Goal: Task Accomplishment & Management: Complete application form

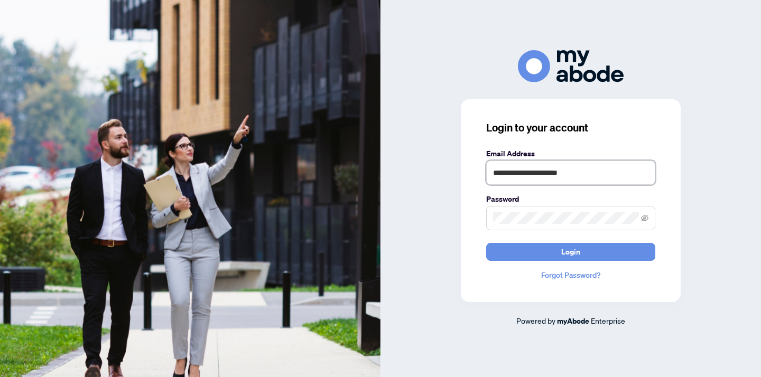
type input "**********"
click at [571, 251] on button "Login" at bounding box center [570, 252] width 169 height 18
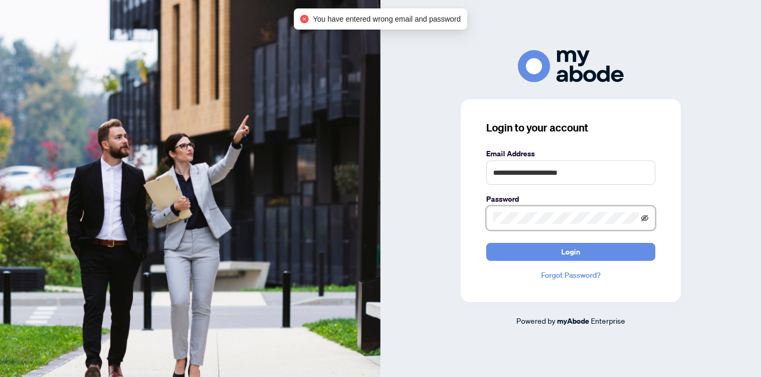
click at [647, 214] on icon "eye-invisible" at bounding box center [644, 217] width 7 height 7
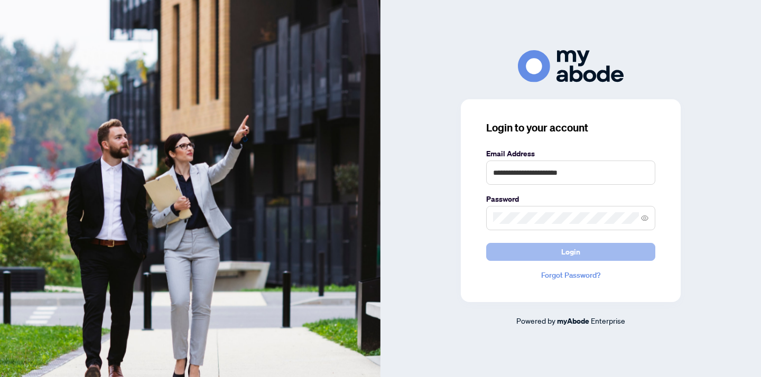
click at [613, 247] on button "Login" at bounding box center [570, 252] width 169 height 18
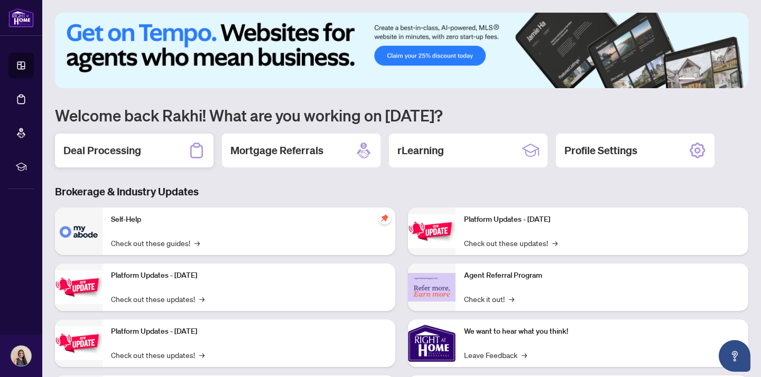
click at [164, 147] on div "Deal Processing" at bounding box center [134, 151] width 158 height 34
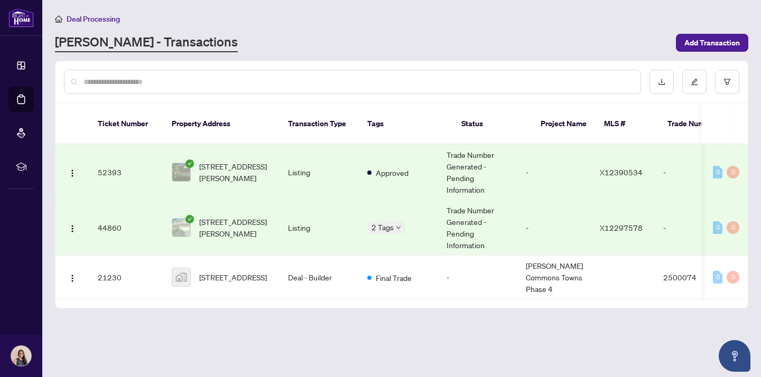
click at [314, 156] on td "Listing" at bounding box center [318, 172] width 79 height 55
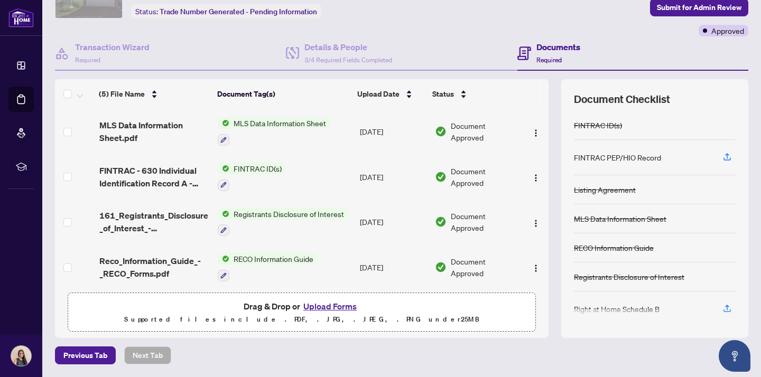
scroll to position [65, 0]
click at [315, 304] on button "Upload Forms" at bounding box center [330, 307] width 60 height 14
click at [337, 305] on button "Upload Forms" at bounding box center [330, 307] width 60 height 14
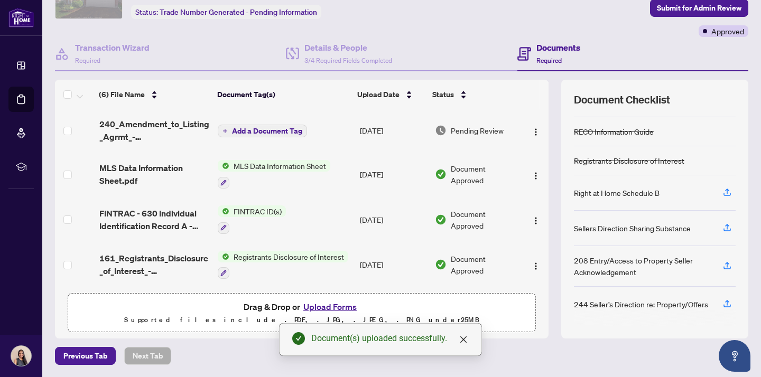
scroll to position [0, 0]
click at [256, 128] on span "Add a Document Tag" at bounding box center [267, 130] width 70 height 7
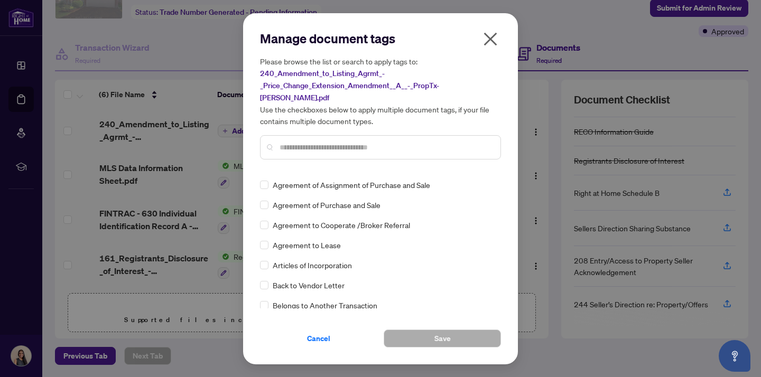
scroll to position [263, 0]
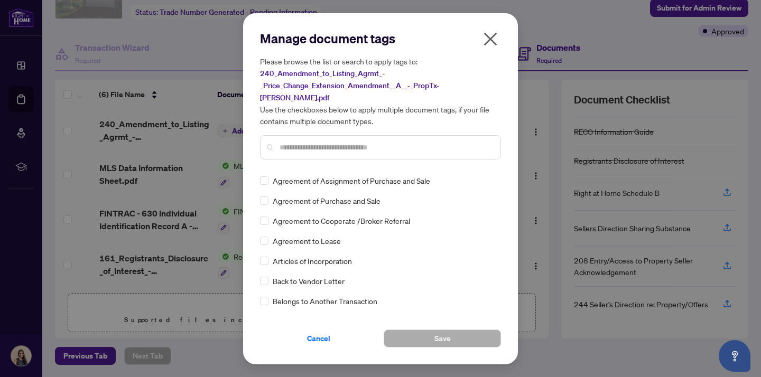
click at [367, 142] on input "text" at bounding box center [385, 148] width 212 height 12
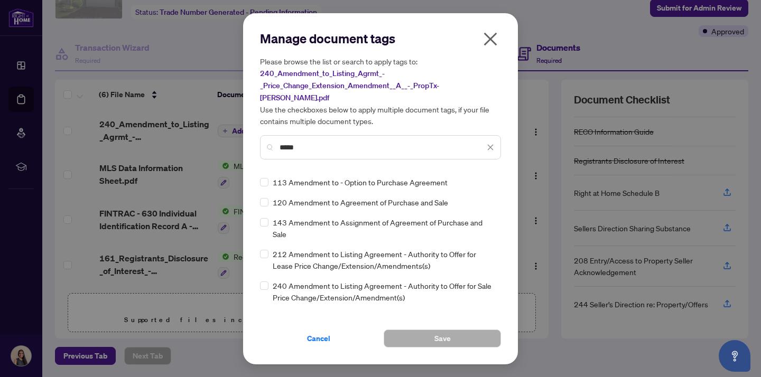
scroll to position [0, 0]
type input "*****"
click at [332, 280] on span "240 Amendment to Listing Agreement - Authority to Offer for Sale Price Change/E…" at bounding box center [384, 291] width 222 height 23
click at [267, 282] on span at bounding box center [264, 286] width 8 height 8
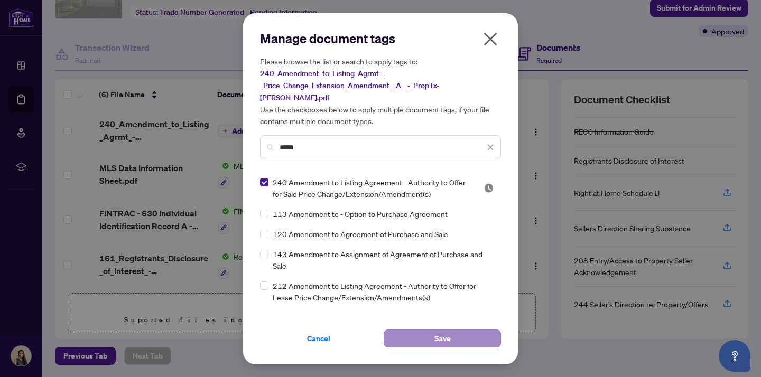
click at [409, 330] on button "Save" at bounding box center [442, 339] width 117 height 18
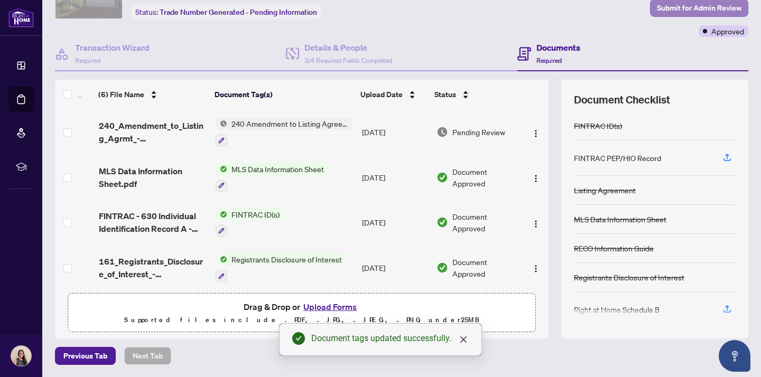
click at [670, 12] on span "Submit for Admin Review" at bounding box center [699, 7] width 85 height 17
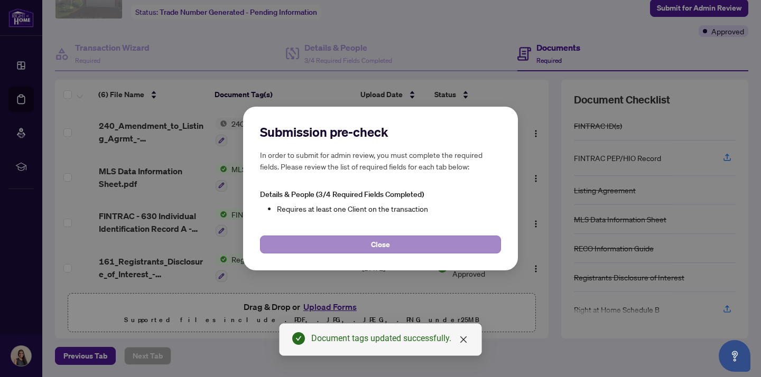
click at [399, 248] on button "Close" at bounding box center [380, 245] width 241 height 18
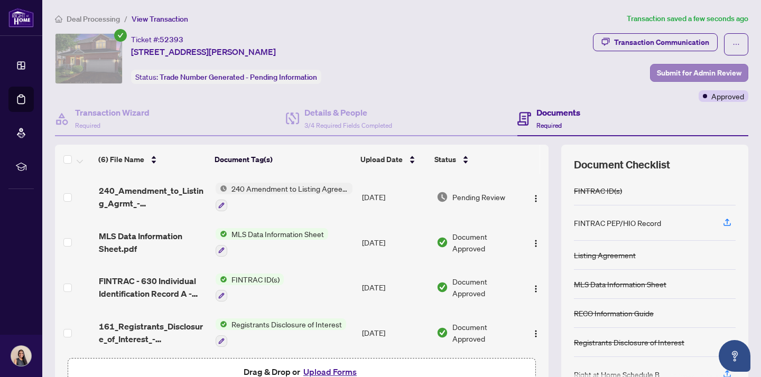
click at [679, 67] on span "Submit for Admin Review" at bounding box center [699, 72] width 85 height 17
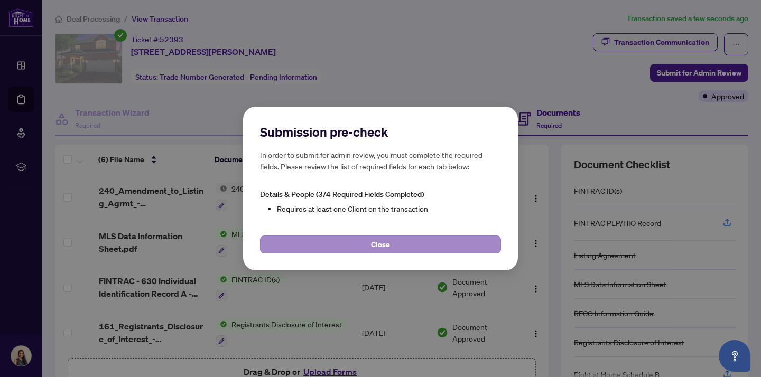
click at [403, 249] on button "Close" at bounding box center [380, 245] width 241 height 18
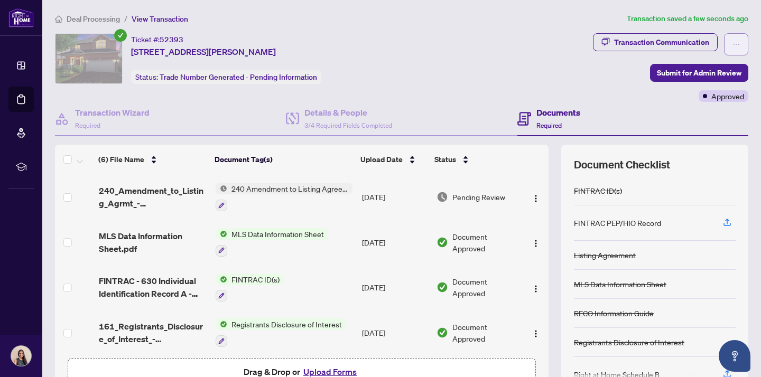
click at [734, 46] on icon "ellipsis" at bounding box center [735, 44] width 7 height 7
click at [735, 45] on icon "ellipsis" at bounding box center [735, 44] width 7 height 7
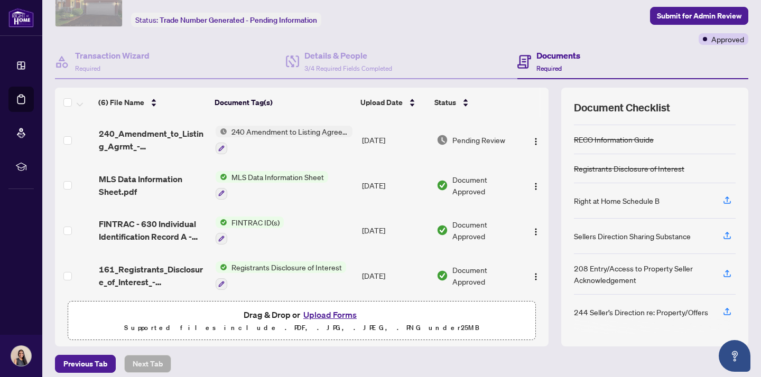
scroll to position [48, 0]
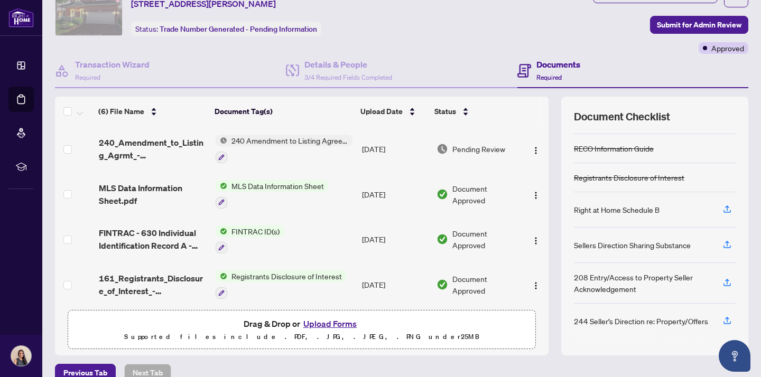
click at [222, 141] on img at bounding box center [222, 141] width 12 height 12
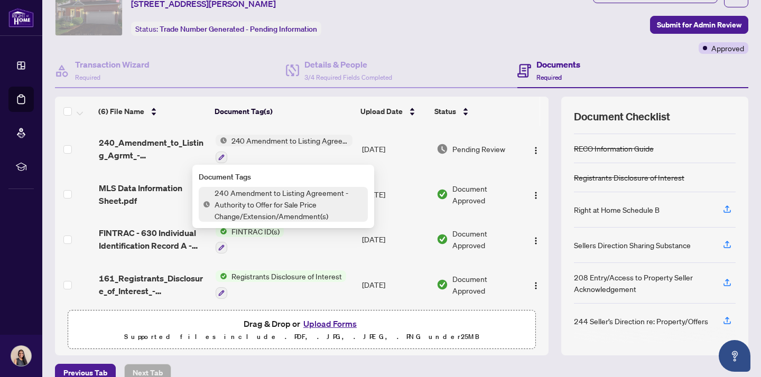
click at [310, 154] on div at bounding box center [284, 157] width 137 height 13
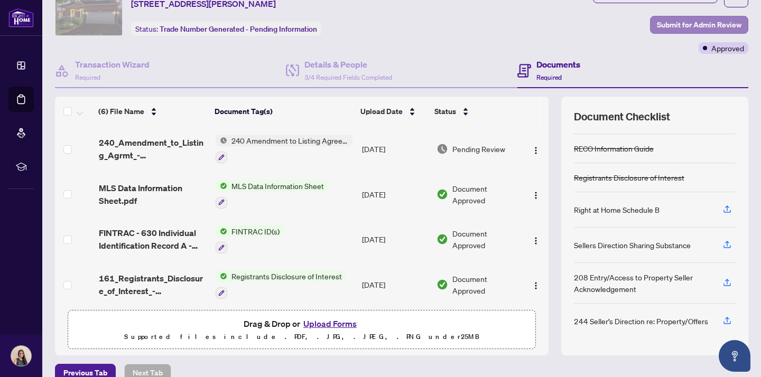
click at [661, 19] on span "Submit for Admin Review" at bounding box center [699, 24] width 85 height 17
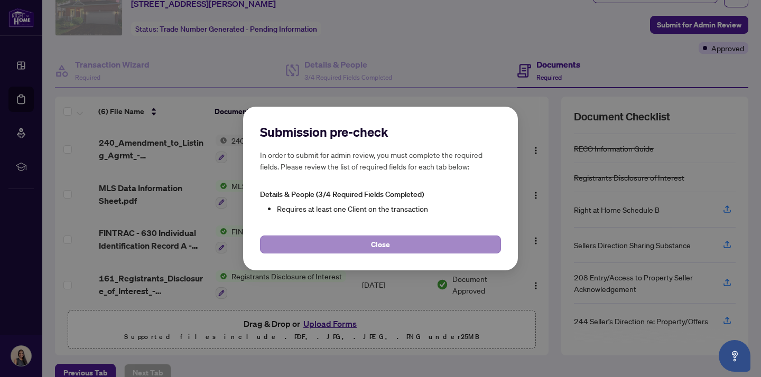
click at [416, 251] on button "Close" at bounding box center [380, 245] width 241 height 18
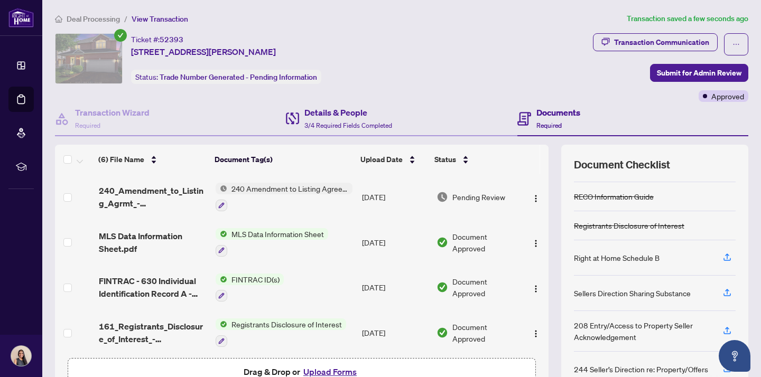
scroll to position [0, 0]
click at [337, 116] on h4 "Details & People" at bounding box center [348, 112] width 88 height 13
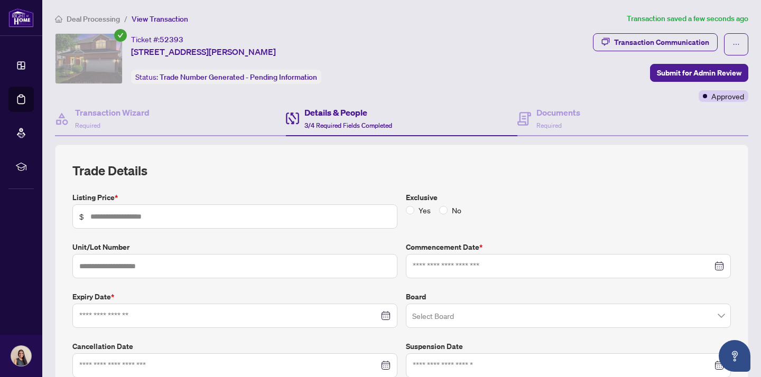
type input "*********"
type input "**********"
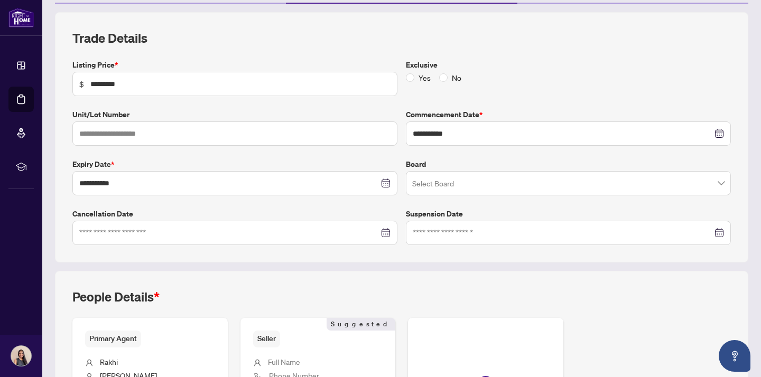
scroll to position [132, 0]
click at [190, 335] on div "Primary Agent" at bounding box center [150, 339] width 130 height 16
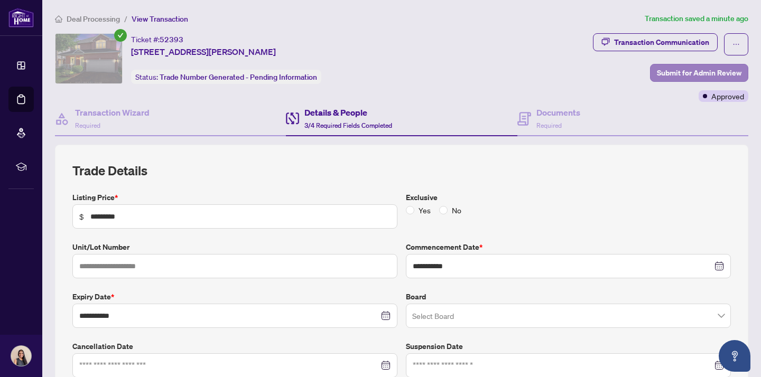
scroll to position [0, 0]
click at [687, 66] on span "Submit for Admin Review" at bounding box center [699, 72] width 85 height 17
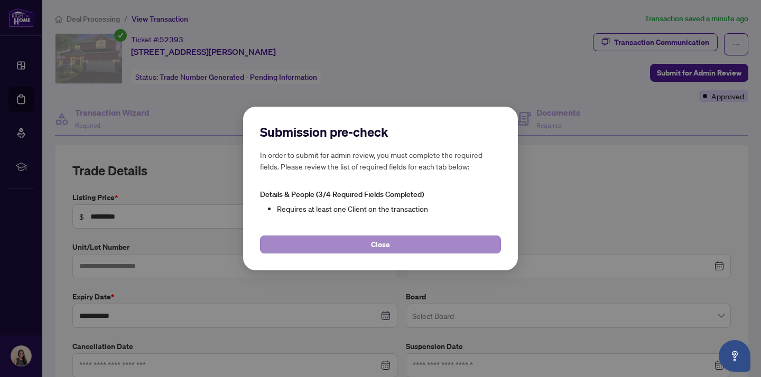
click at [366, 241] on button "Close" at bounding box center [380, 245] width 241 height 18
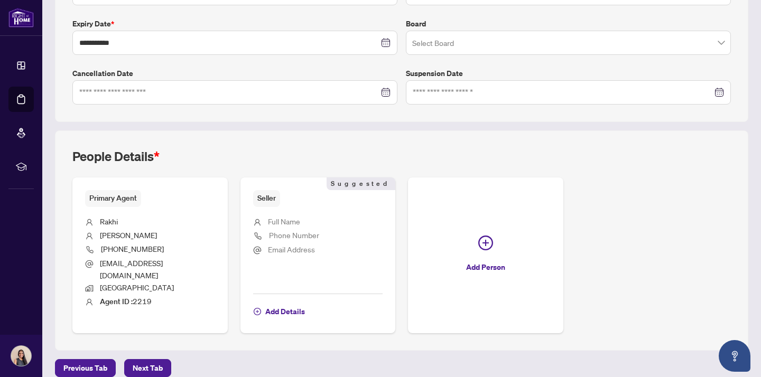
scroll to position [272, 0]
click at [342, 251] on li "Email Address" at bounding box center [318, 252] width 130 height 14
click at [296, 304] on span "Add Details" at bounding box center [285, 312] width 40 height 17
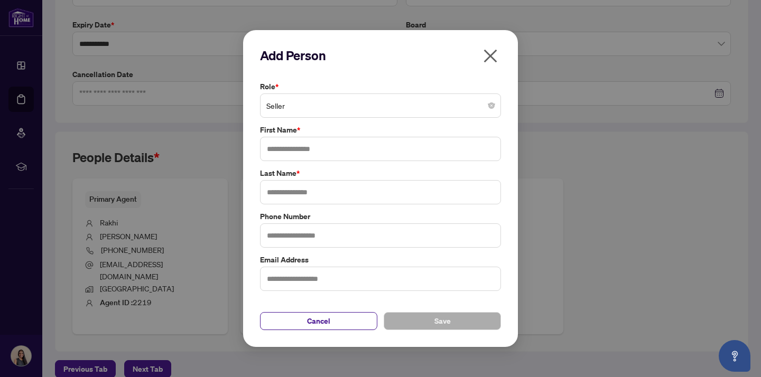
click at [384, 104] on span "Seller" at bounding box center [380, 106] width 228 height 20
click at [385, 102] on span "Seller" at bounding box center [380, 106] width 228 height 20
type input "*****"
click at [462, 327] on button "Save" at bounding box center [442, 321] width 117 height 18
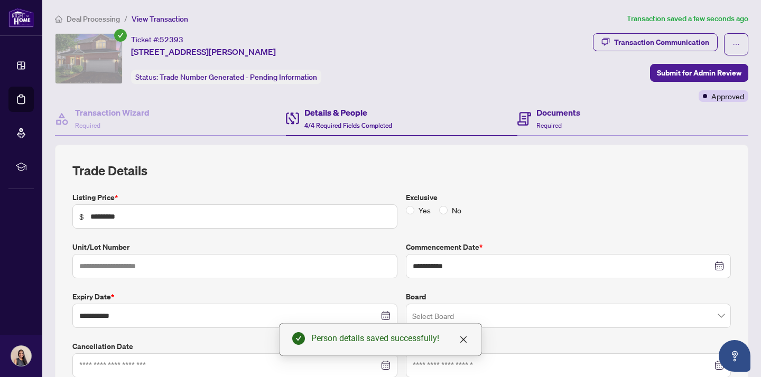
scroll to position [0, 0]
click at [539, 117] on h4 "Documents" at bounding box center [558, 112] width 44 height 13
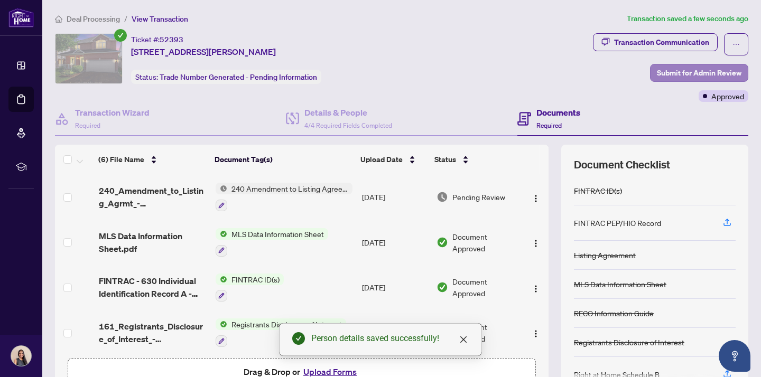
click at [670, 71] on span "Submit for Admin Review" at bounding box center [699, 72] width 85 height 17
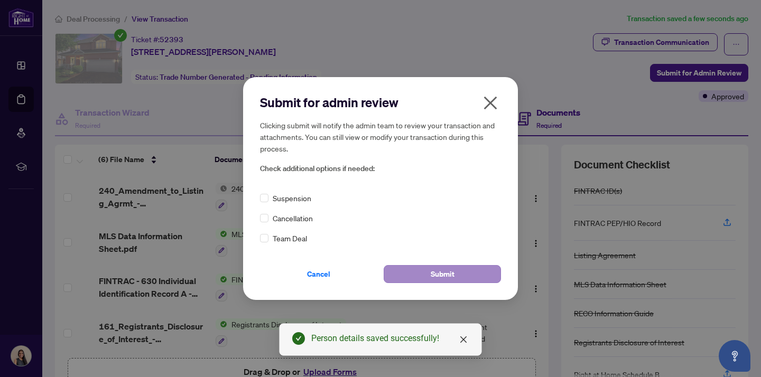
click at [407, 273] on button "Submit" at bounding box center [442, 274] width 117 height 18
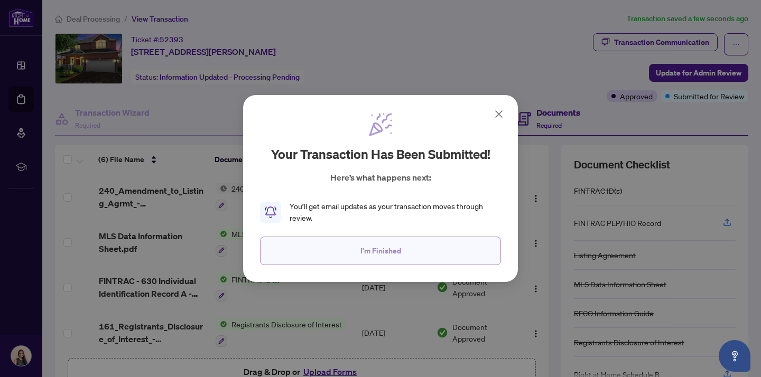
click at [457, 258] on button "I'm Finished" at bounding box center [380, 251] width 241 height 29
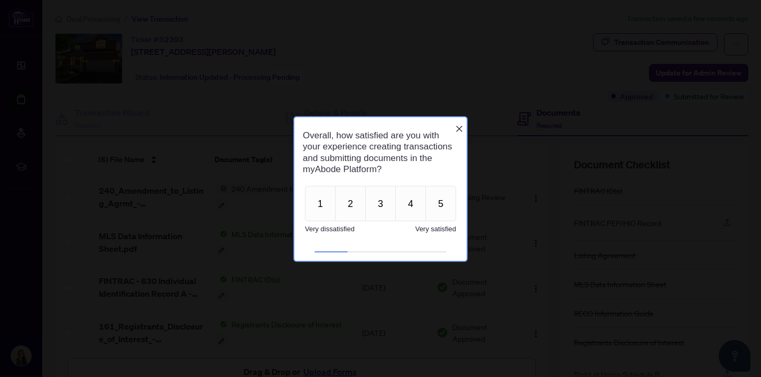
click at [455, 124] on icon "Close button" at bounding box center [459, 128] width 8 height 8
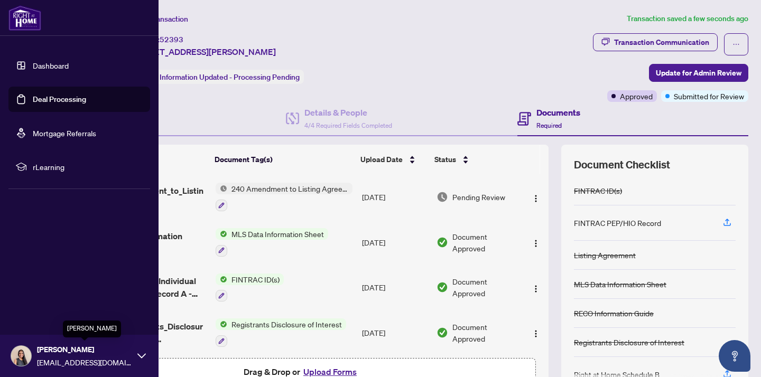
click at [98, 355] on span "[PERSON_NAME]" at bounding box center [84, 350] width 95 height 12
click at [41, 297] on span "Logout" at bounding box center [43, 293] width 24 height 17
